Goal: Find specific page/section: Find specific page/section

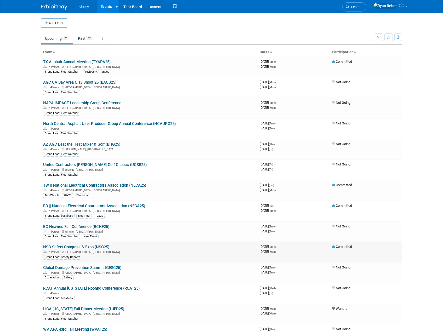
click at [63, 244] on td "NSC Safety Congress & Expo (NSC25) In-Person [GEOGRAPHIC_DATA], [GEOGRAPHIC_DAT…" at bounding box center [149, 252] width 217 height 21
click at [63, 247] on link "NSC Safety Congress & Expo (NSC25)" at bounding box center [76, 247] width 66 height 5
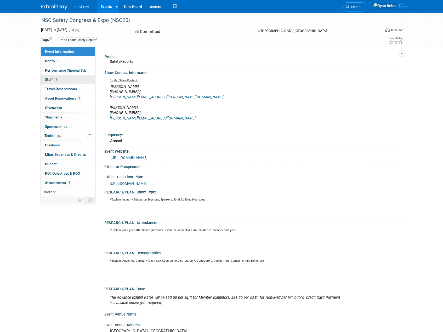
click at [50, 79] on span "Staff 3" at bounding box center [51, 79] width 13 height 4
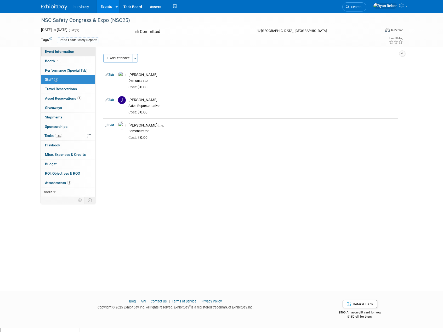
click at [61, 53] on span "Event Information" at bounding box center [59, 51] width 29 height 4
